Goal: Information Seeking & Learning: Check status

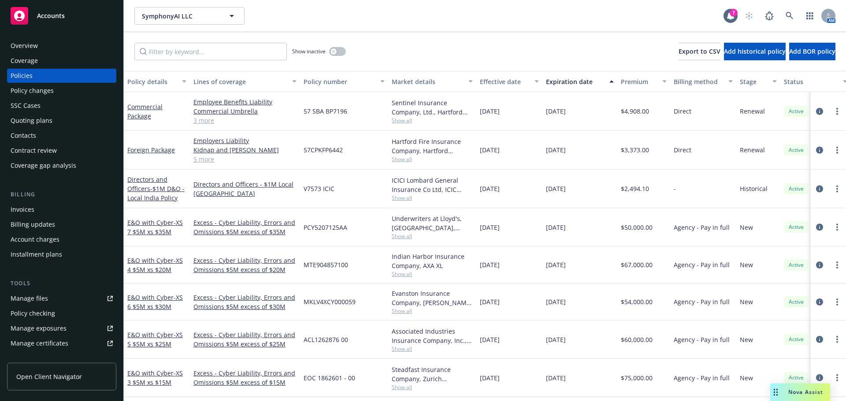
scroll to position [44, 0]
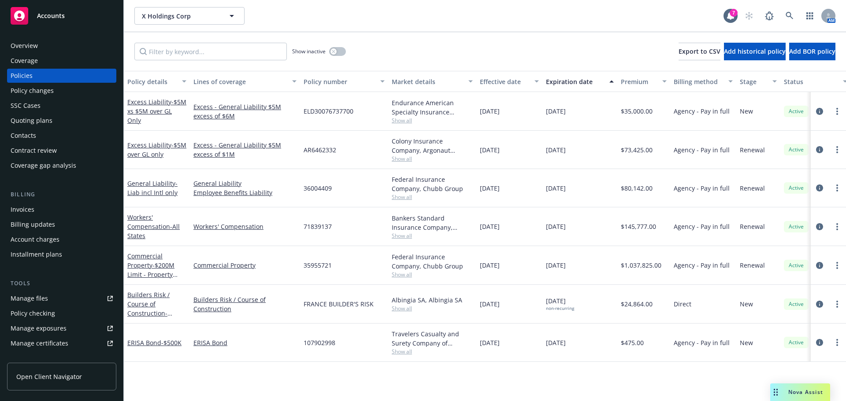
click at [448, 22] on div "X Holdings Corp X Holdings Corp" at bounding box center [428, 16] width 589 height 18
